Goal: Use online tool/utility: Utilize a website feature to perform a specific function

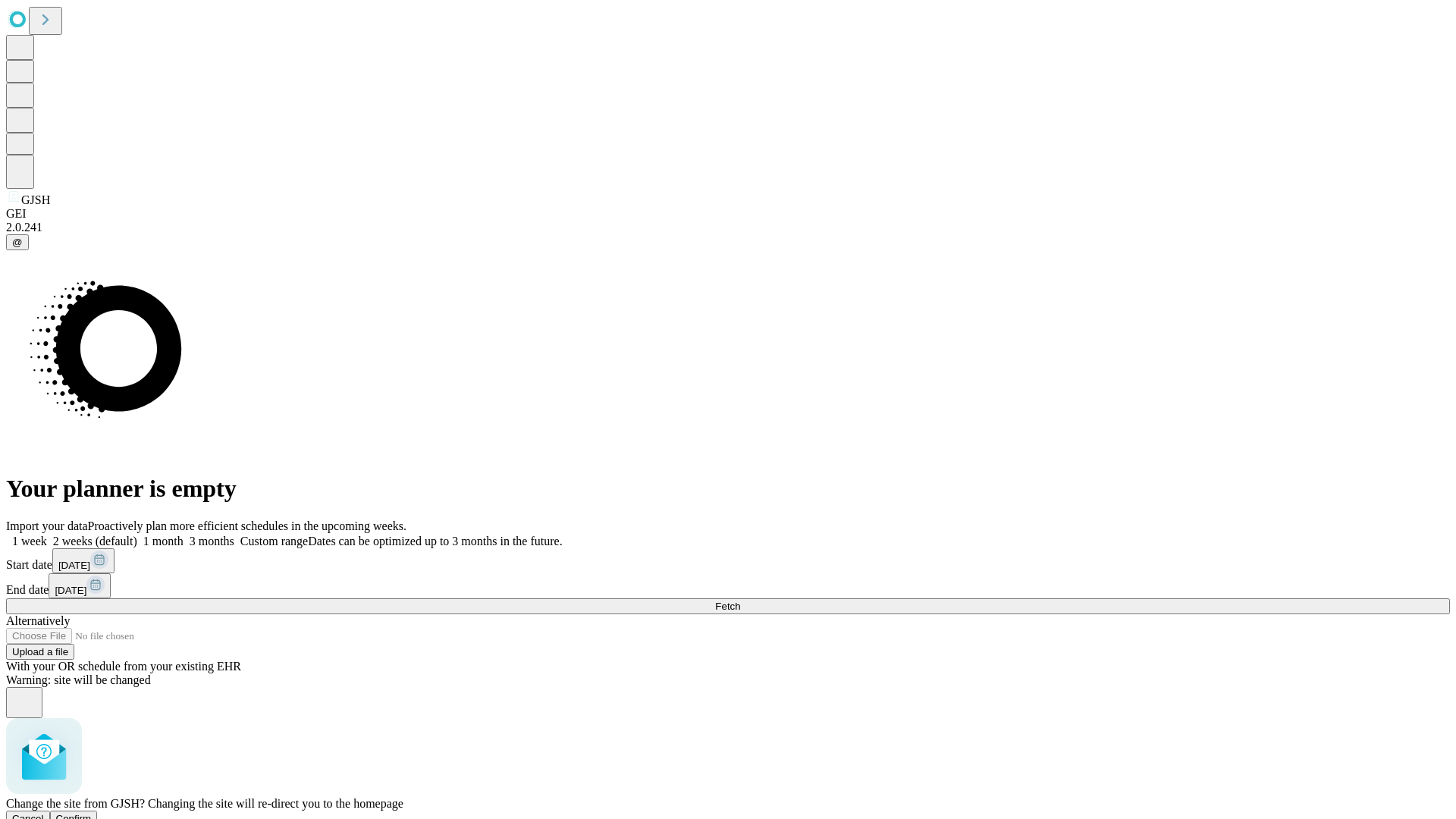
click at [91, 813] on span "Confirm" at bounding box center [74, 819] width 35 height 11
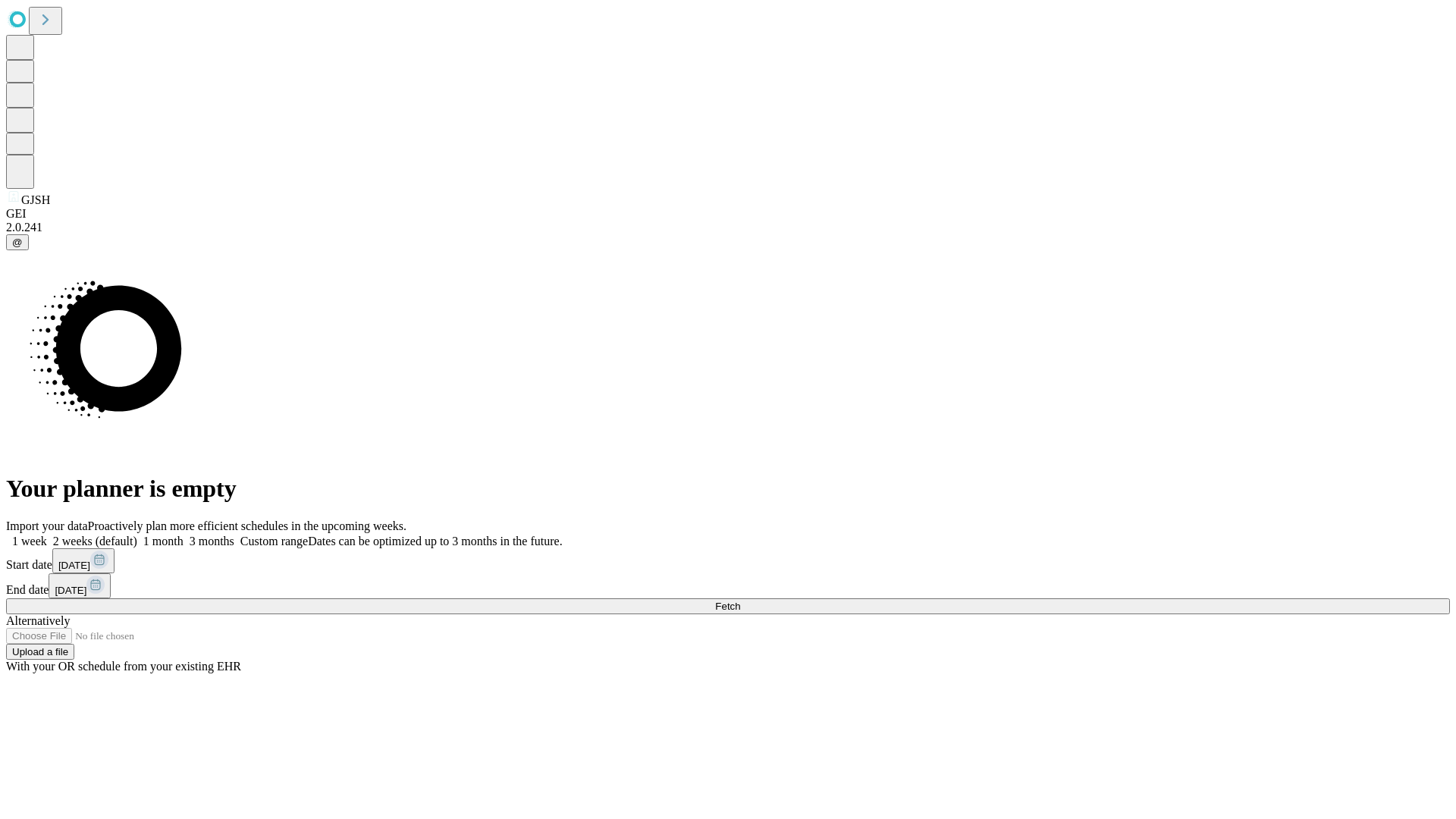
click at [137, 535] on label "2 weeks (default)" at bounding box center [91, 541] width 90 height 13
click at [740, 601] on span "Fetch" at bounding box center [728, 607] width 25 height 11
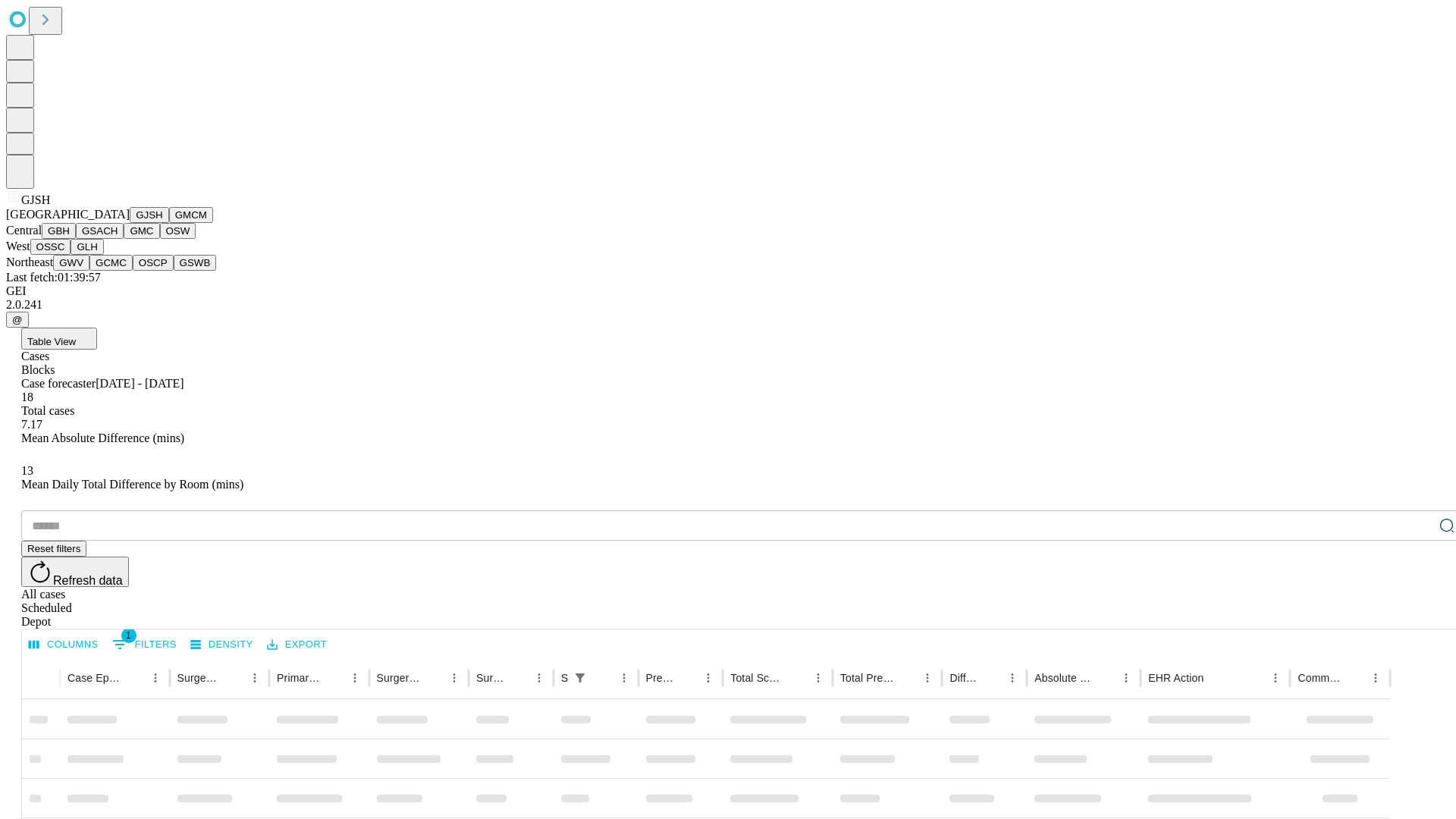
click at [170, 223] on button "GMCM" at bounding box center [191, 214] width 44 height 16
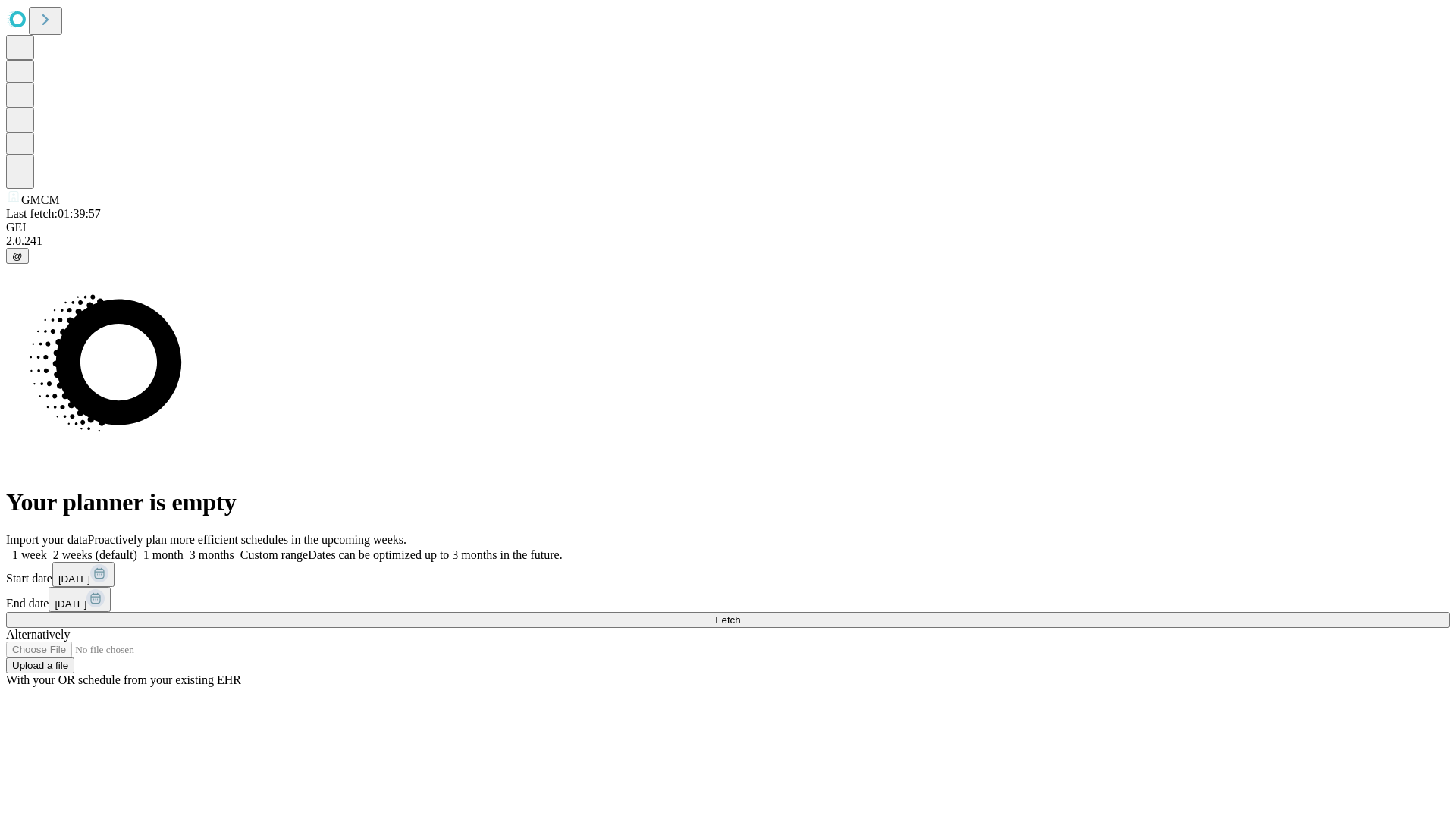
click at [137, 548] on label "2 weeks (default)" at bounding box center [91, 554] width 90 height 13
click at [740, 614] on span "Fetch" at bounding box center [728, 620] width 25 height 11
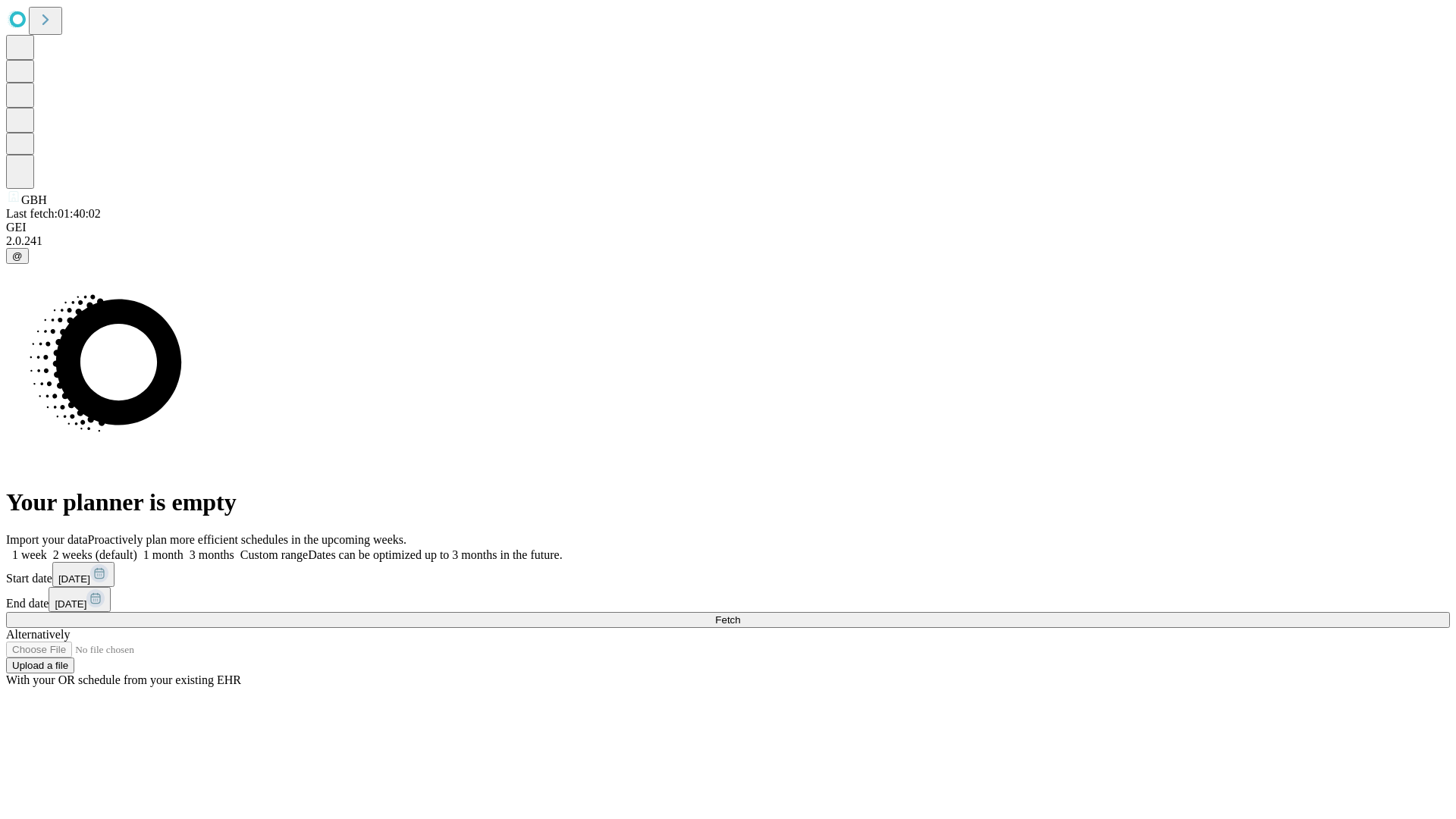
click at [137, 548] on label "2 weeks (default)" at bounding box center [91, 554] width 90 height 13
click at [740, 614] on span "Fetch" at bounding box center [728, 620] width 25 height 11
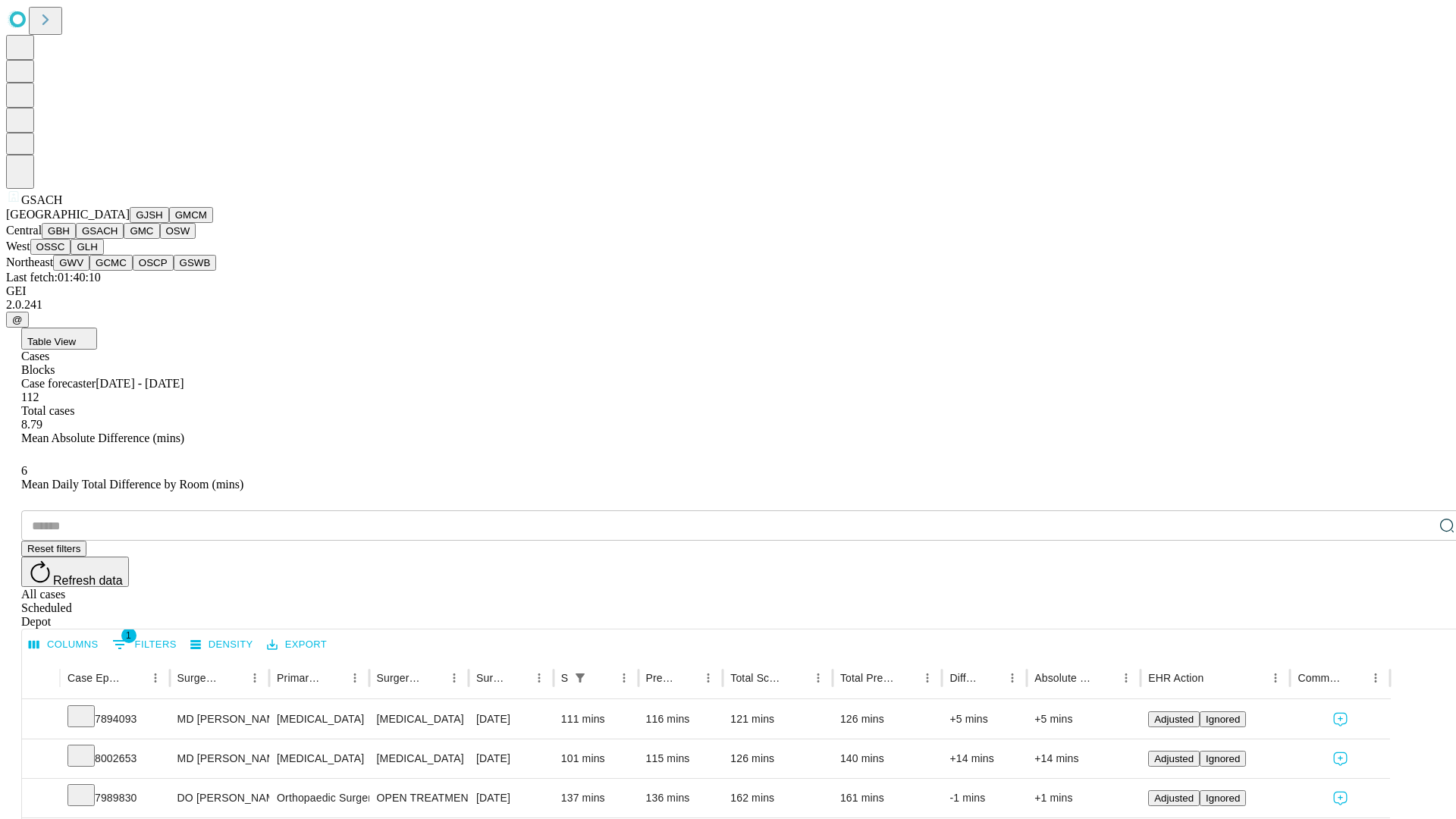
click at [124, 239] on button "GMC" at bounding box center [142, 230] width 35 height 16
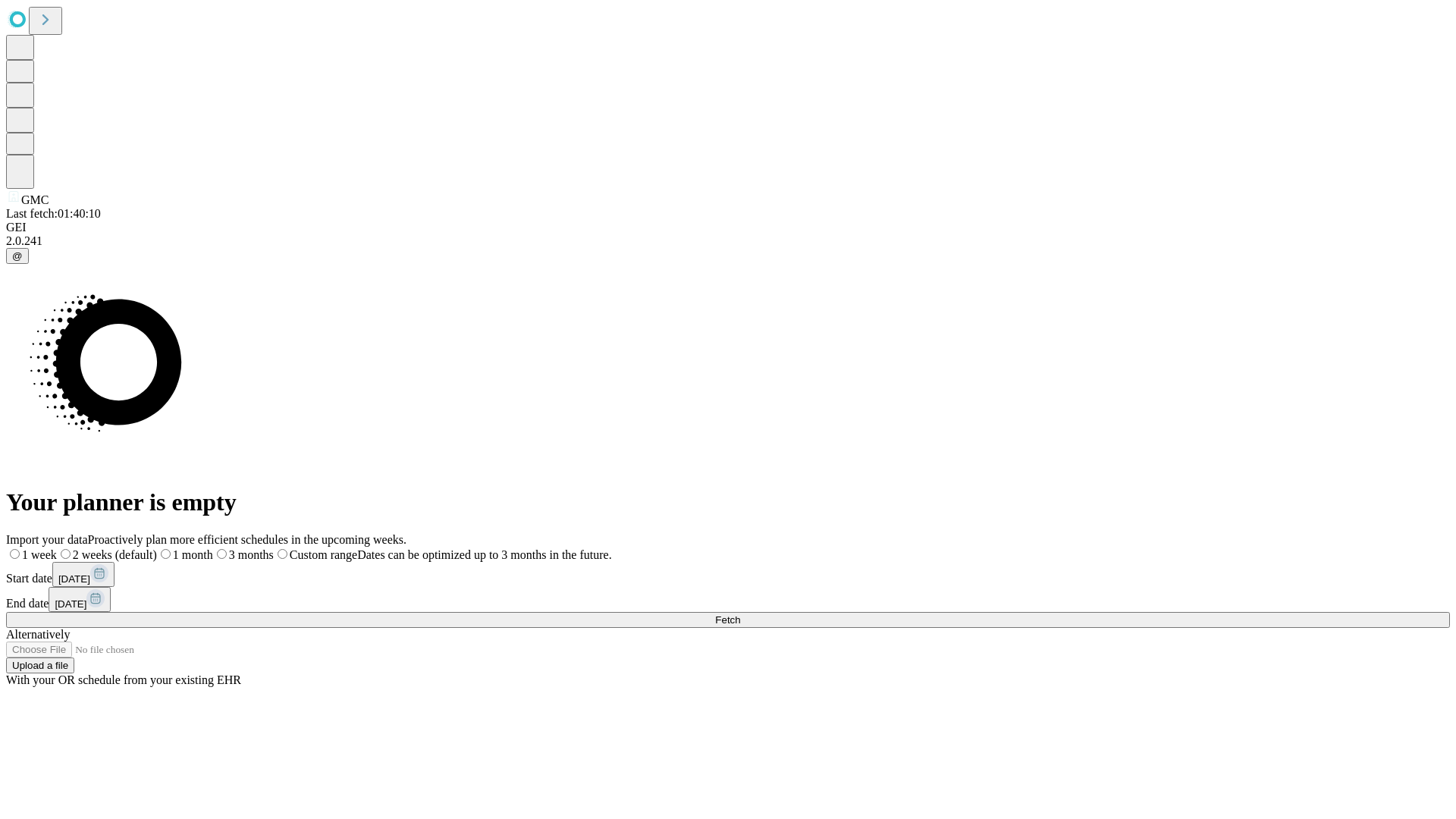
click at [156, 548] on label "2 weeks (default)" at bounding box center [106, 554] width 100 height 13
click at [740, 614] on span "Fetch" at bounding box center [728, 620] width 25 height 11
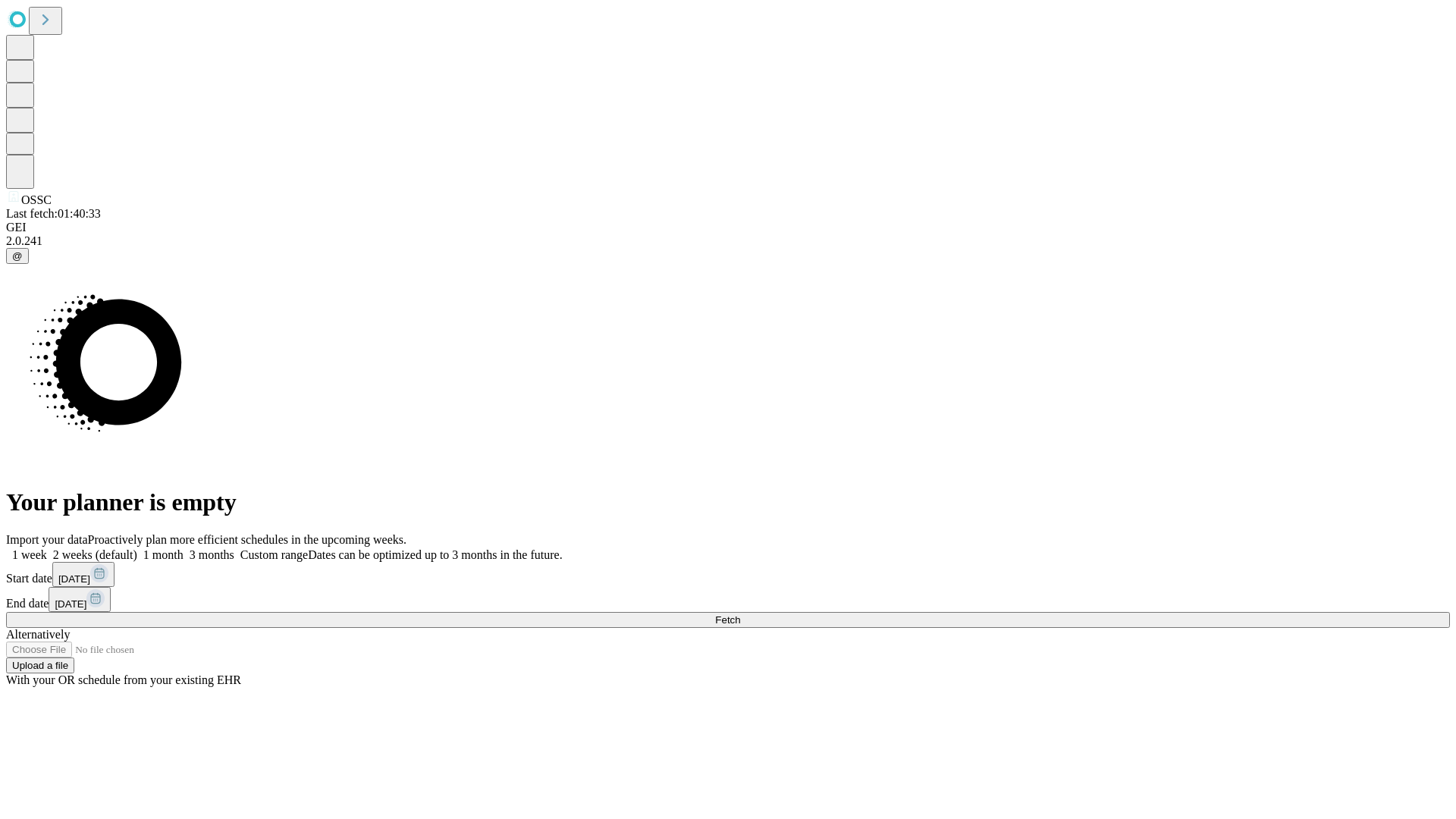
click at [137, 548] on label "2 weeks (default)" at bounding box center [91, 554] width 90 height 13
click at [740, 614] on span "Fetch" at bounding box center [728, 620] width 25 height 11
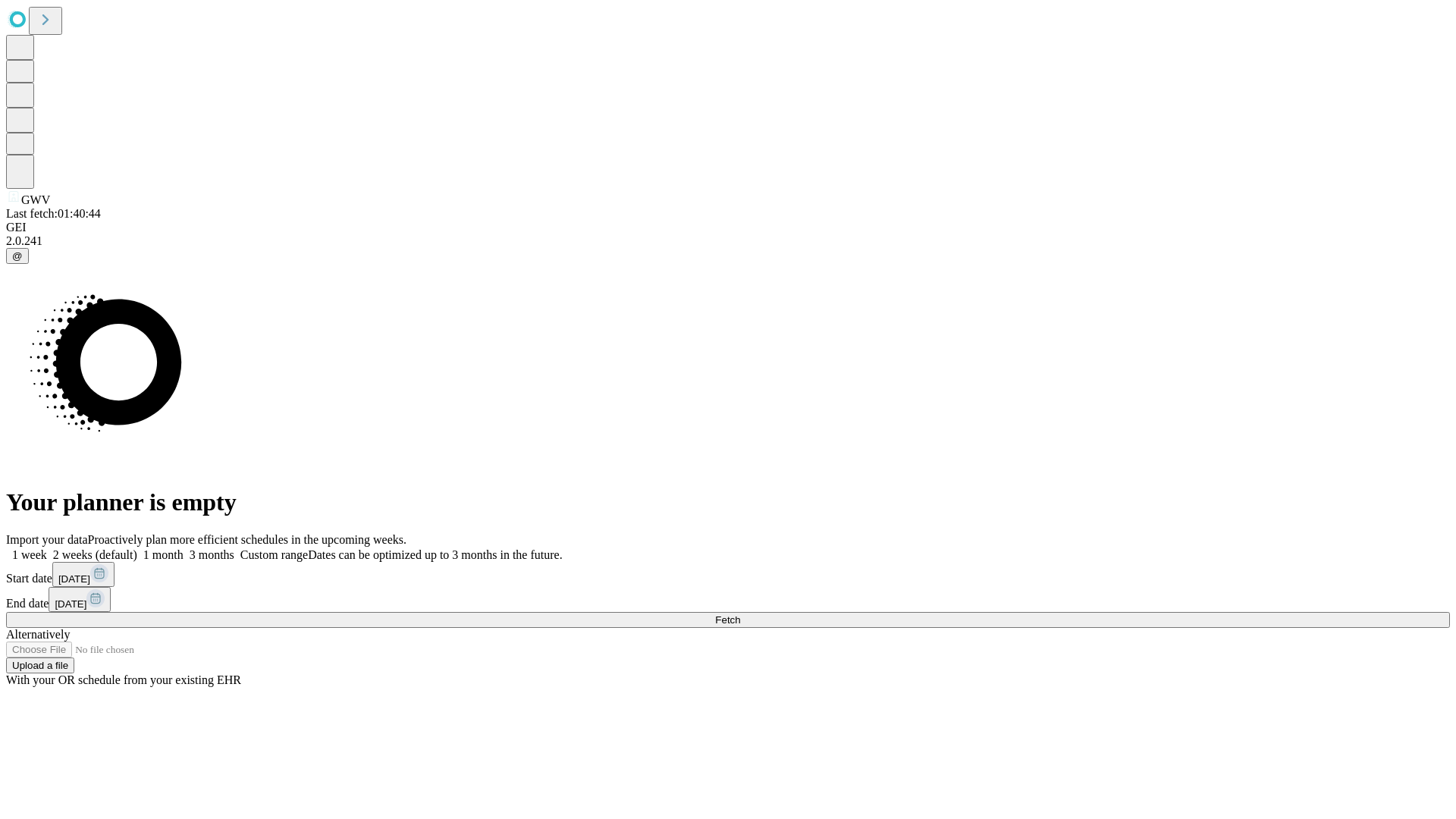
click at [137, 548] on label "2 weeks (default)" at bounding box center [91, 554] width 90 height 13
click at [740, 614] on span "Fetch" at bounding box center [728, 620] width 25 height 11
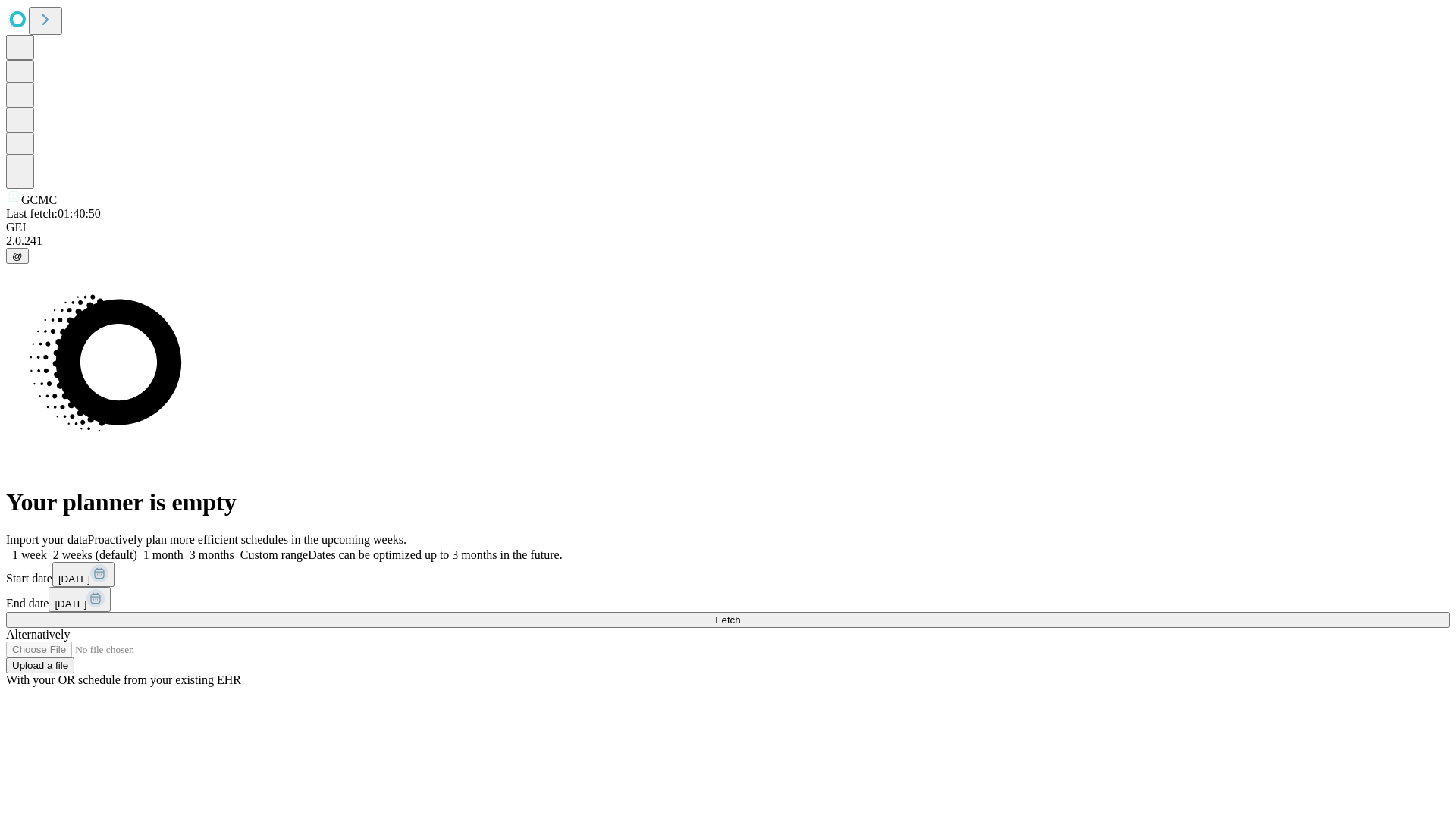
click at [740, 614] on span "Fetch" at bounding box center [728, 620] width 25 height 11
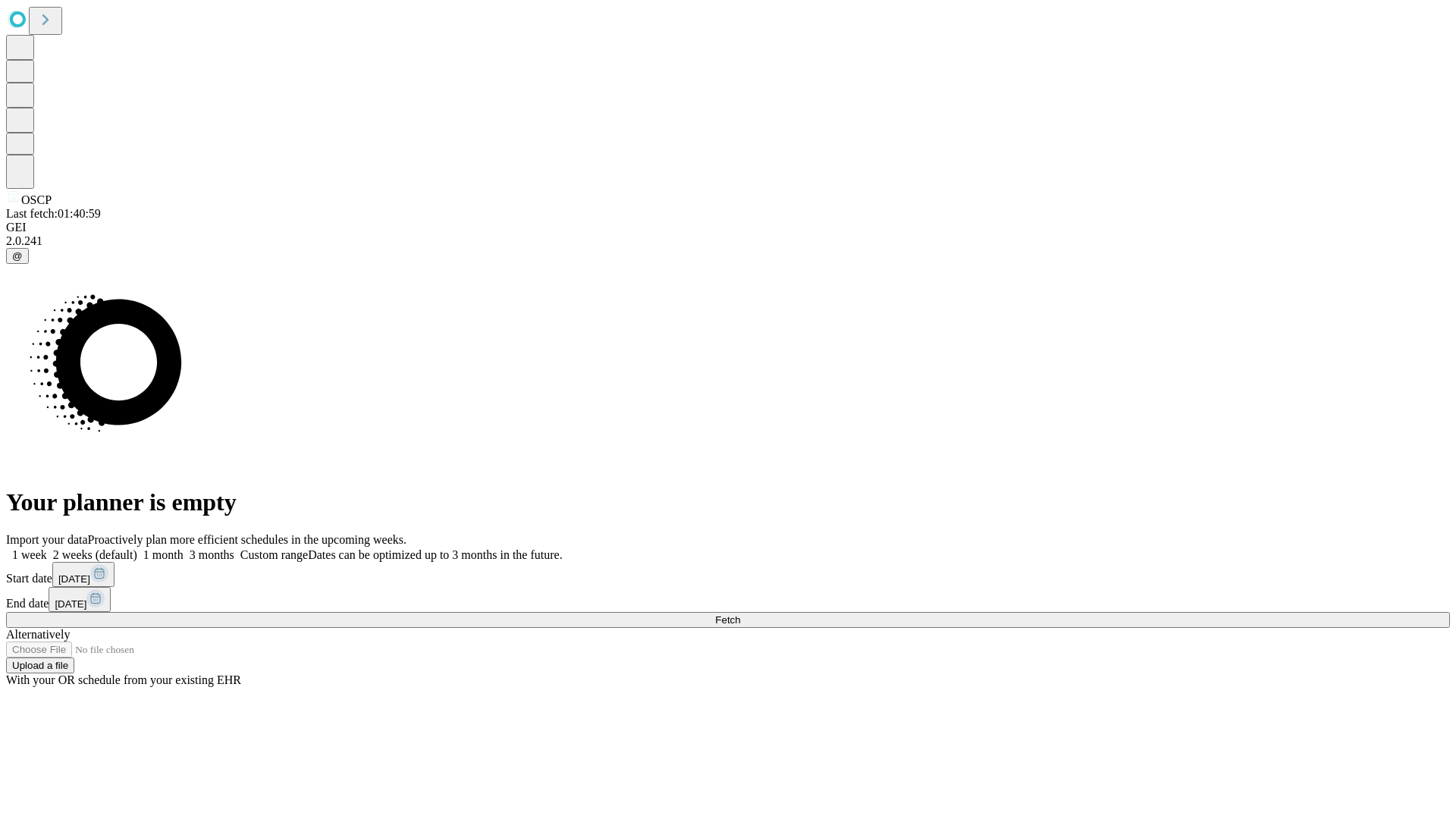
click at [137, 548] on label "2 weeks (default)" at bounding box center [91, 554] width 90 height 13
click at [740, 614] on span "Fetch" at bounding box center [728, 620] width 25 height 11
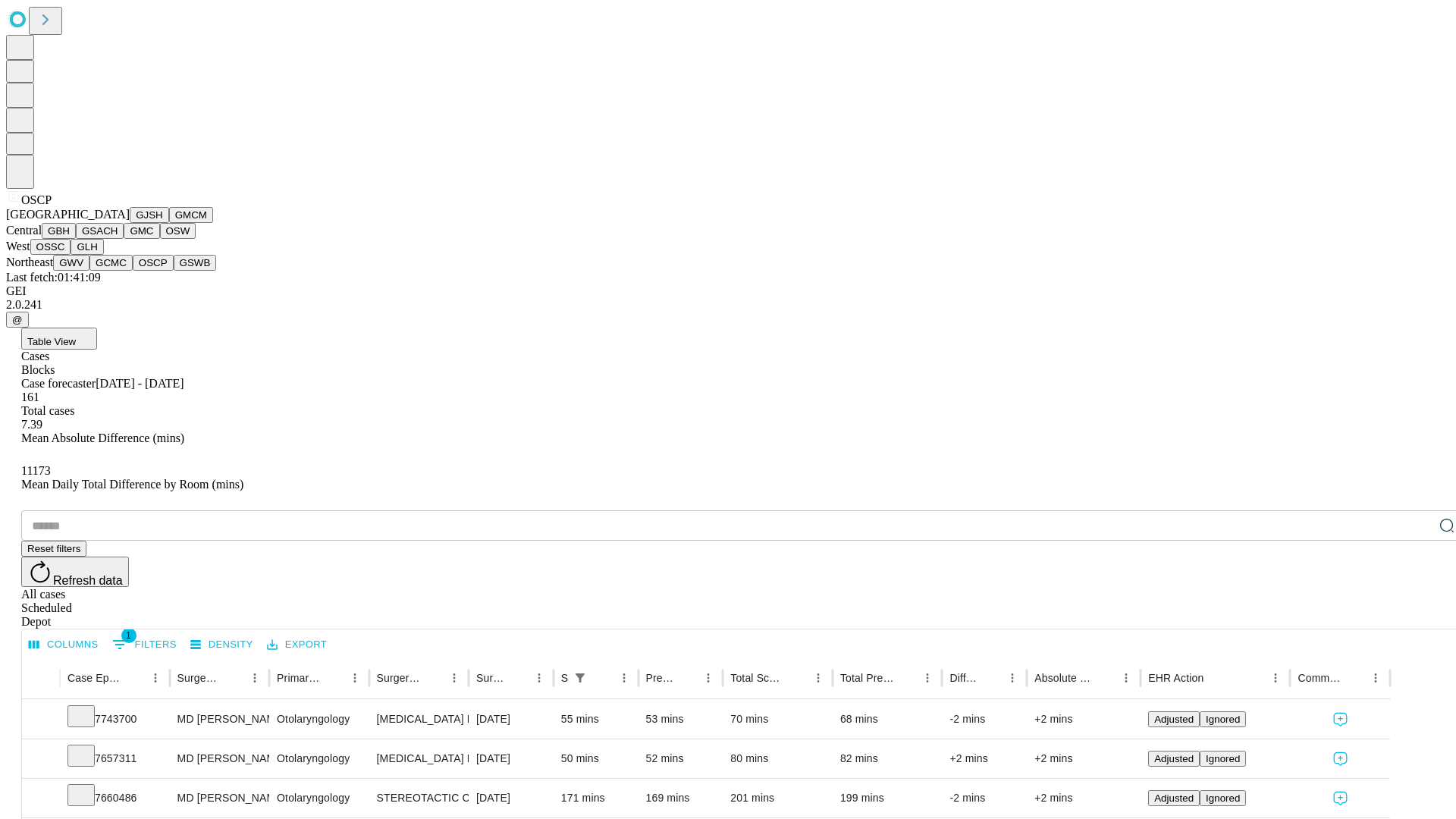
click at [173, 271] on button "GSWB" at bounding box center [195, 262] width 43 height 16
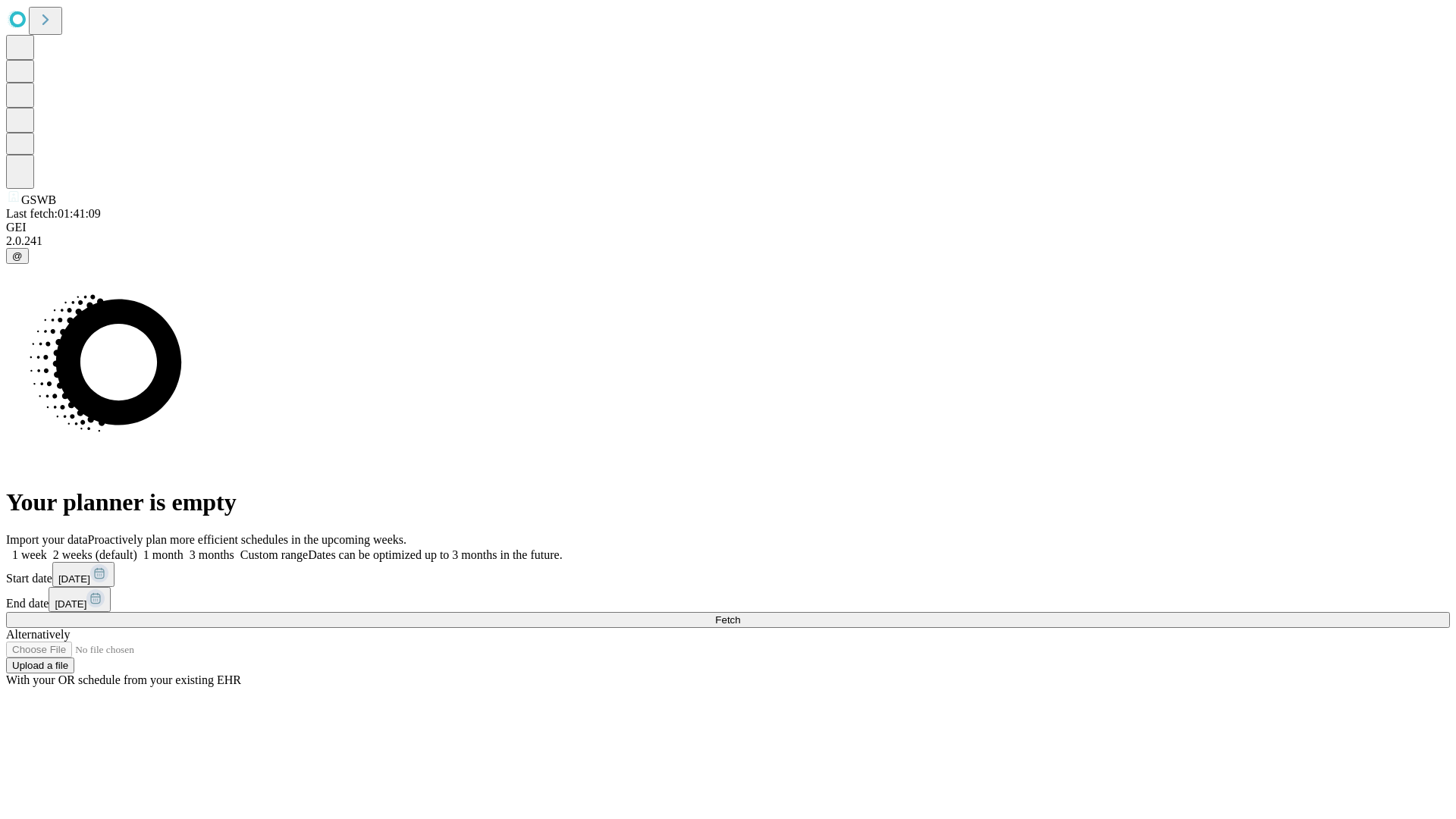
click at [137, 548] on label "2 weeks (default)" at bounding box center [91, 554] width 90 height 13
click at [740, 614] on span "Fetch" at bounding box center [728, 620] width 25 height 11
